Goal: Navigation & Orientation: Find specific page/section

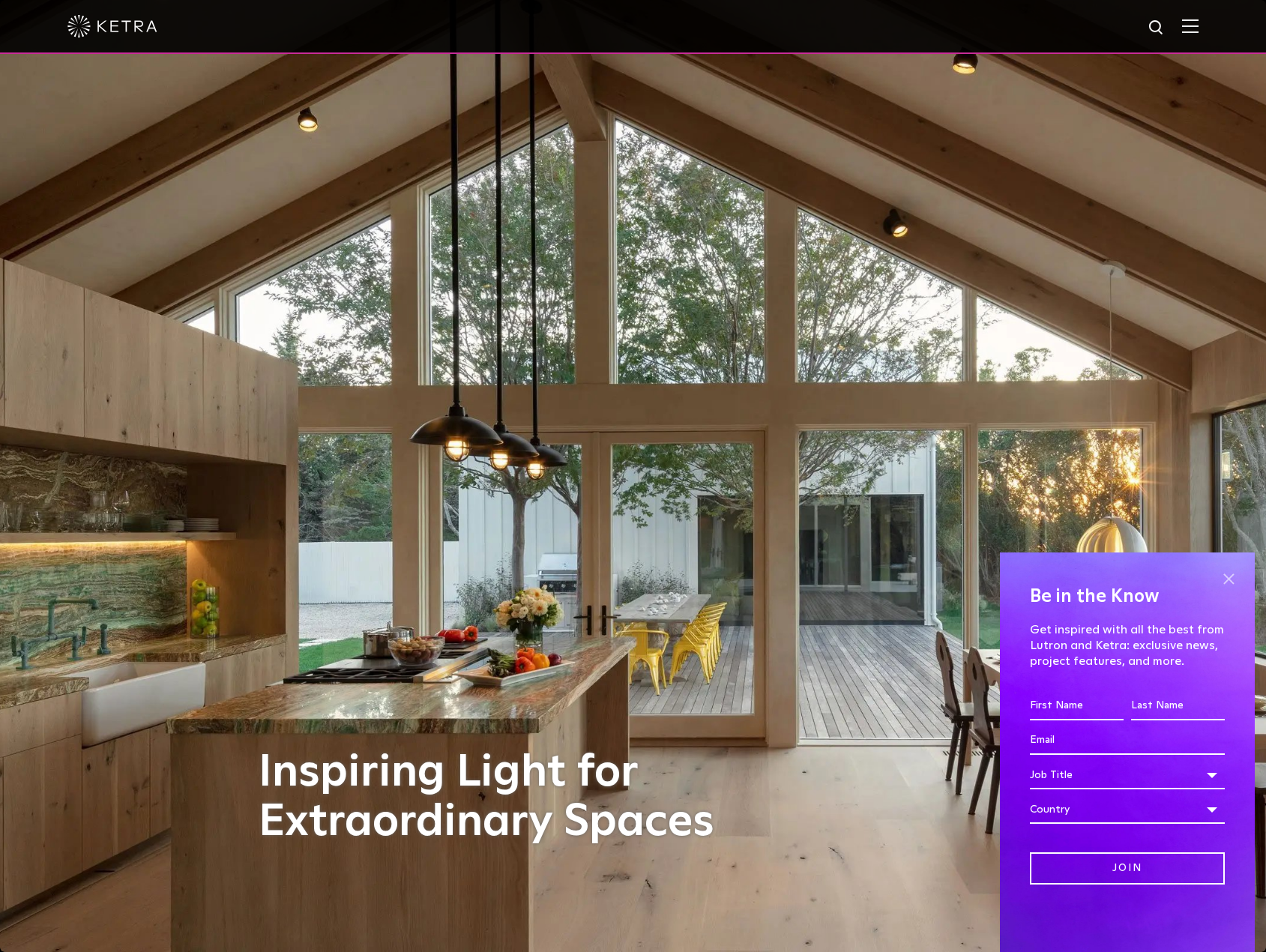
click at [1228, 573] on span at bounding box center [1228, 579] width 23 height 23
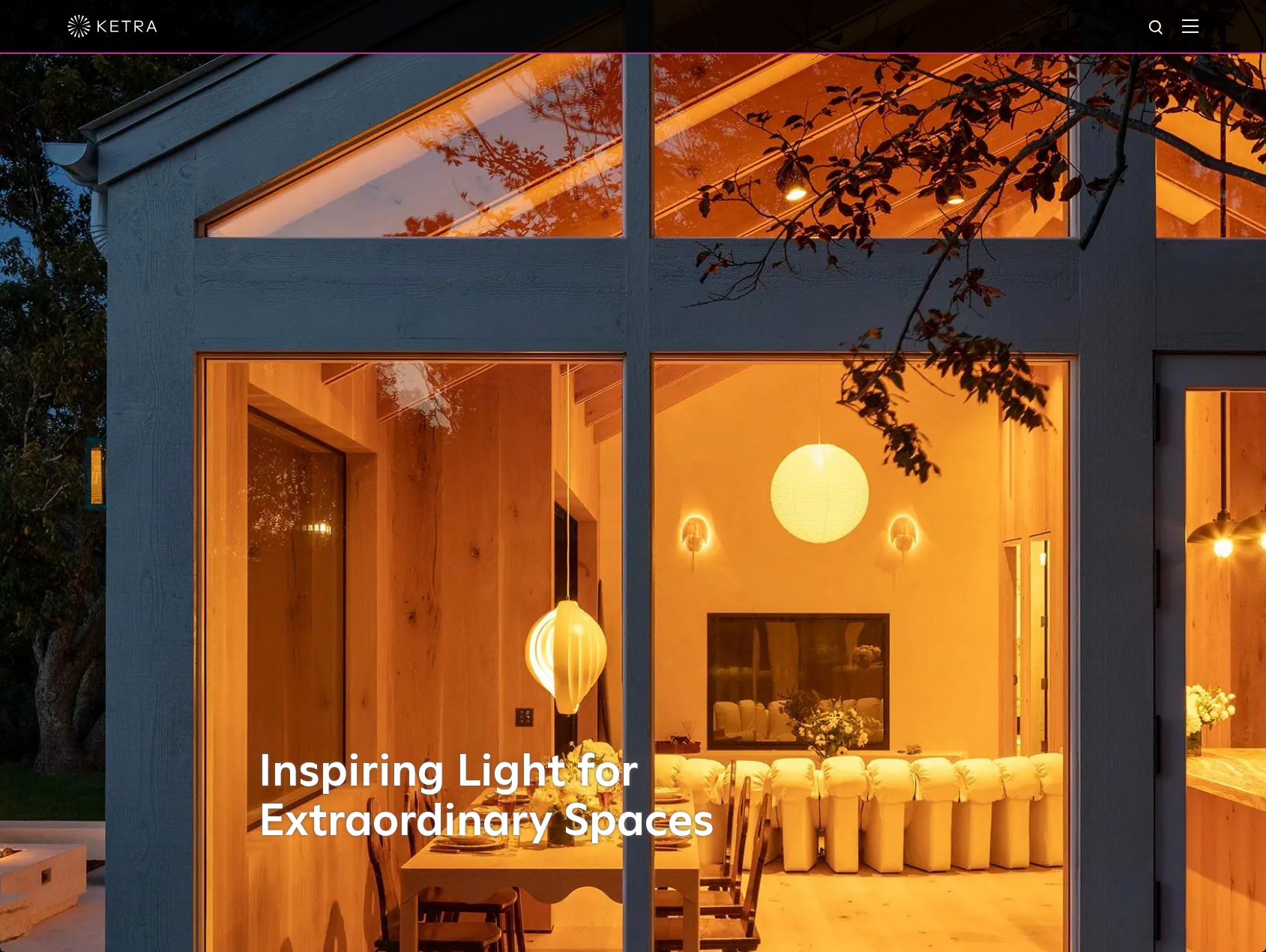
click at [1198, 31] on img at bounding box center [1190, 25] width 16 height 14
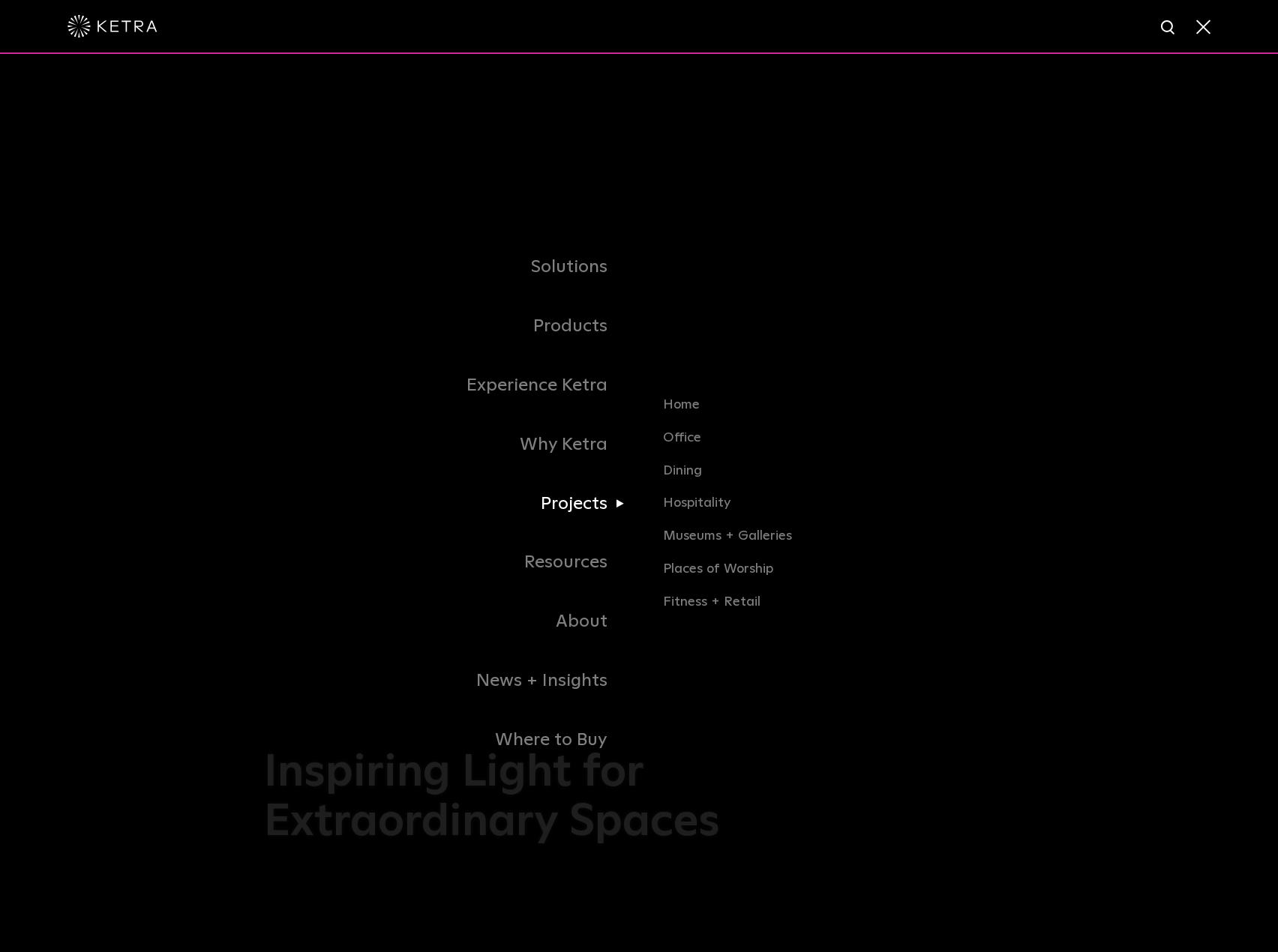
click at [561, 498] on link "Projects" at bounding box center [450, 504] width 375 height 60
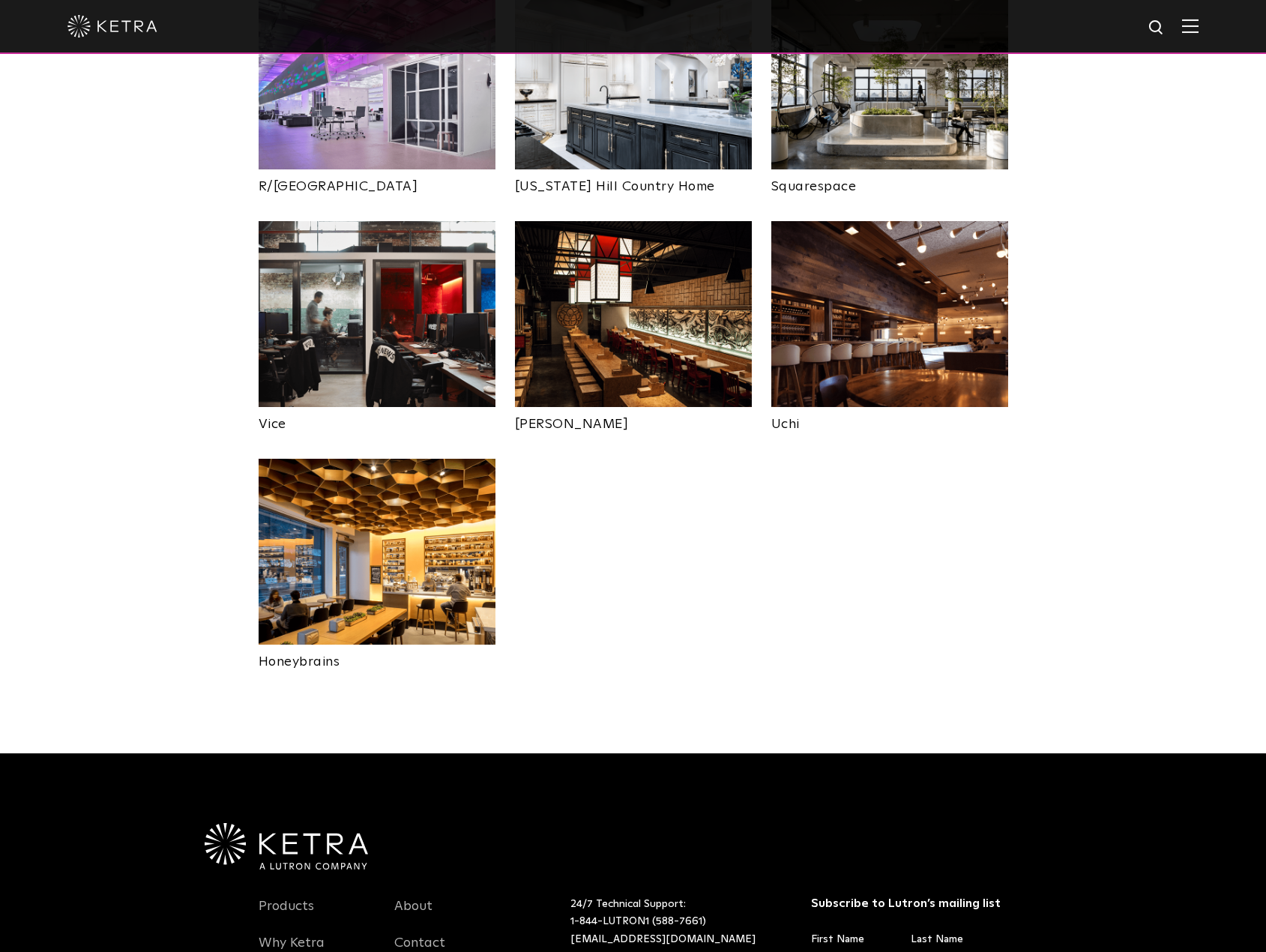
scroll to position [2924, 0]
